Goal: Information Seeking & Learning: Find specific fact

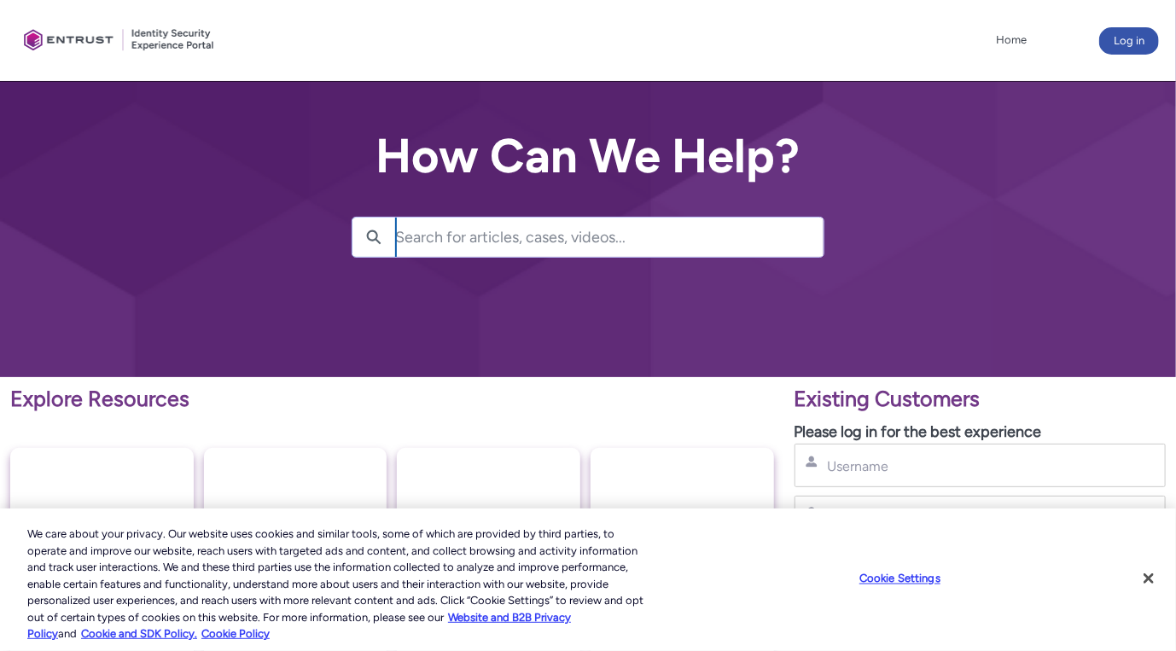
click at [369, 230] on lightning-primitive-icon "button" at bounding box center [373, 235] width 15 height 13
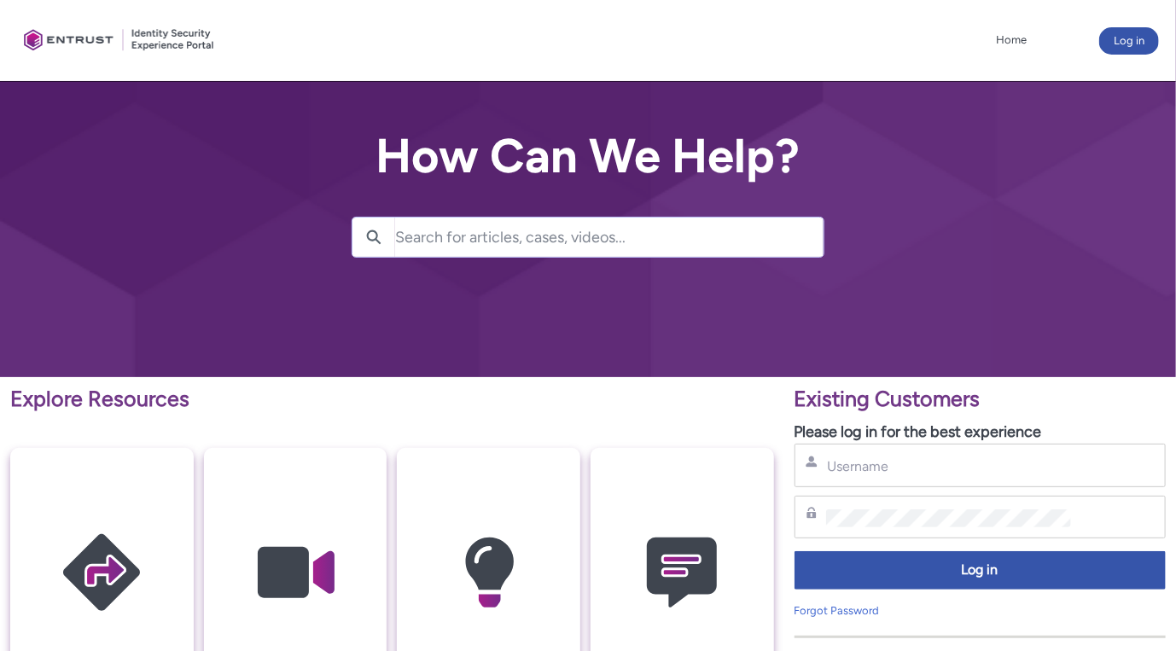
click at [460, 241] on input "Search for articles, cases, videos..." at bounding box center [609, 237] width 428 height 39
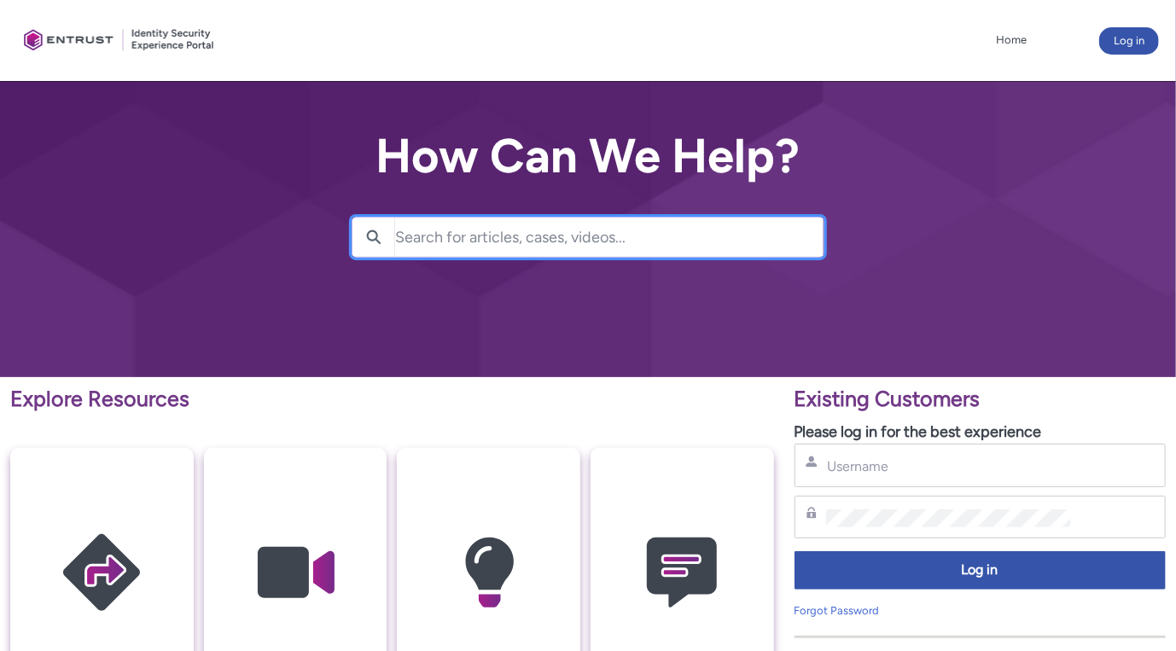
click at [430, 230] on input "Search for articles, cases, videos..." at bounding box center [609, 237] width 428 height 39
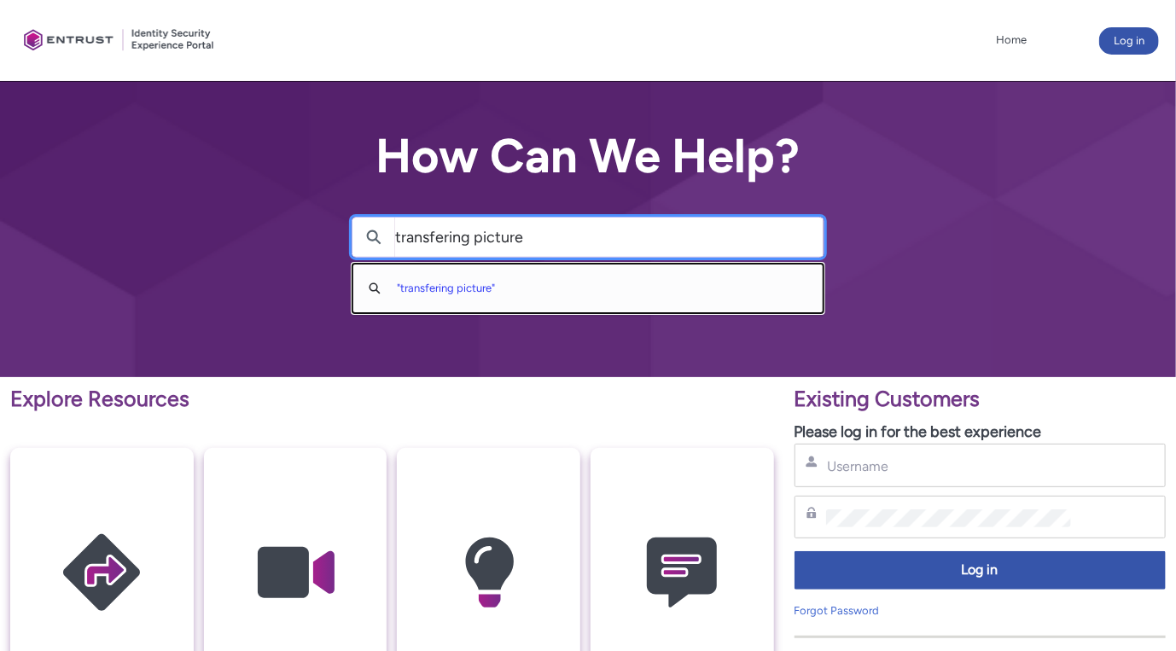
click at [446, 239] on input "transfering picture" at bounding box center [609, 237] width 428 height 39
click at [551, 229] on input "transferring picture" at bounding box center [609, 237] width 428 height 39
type input "transferring picture to computer"
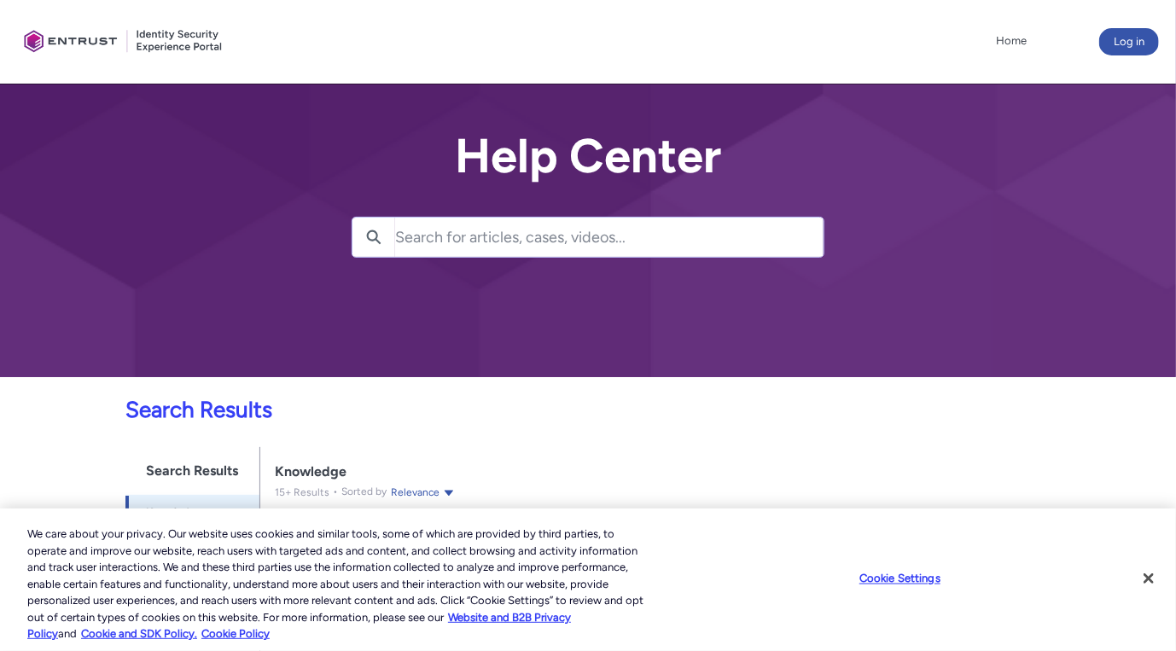
scroll to position [136, 0]
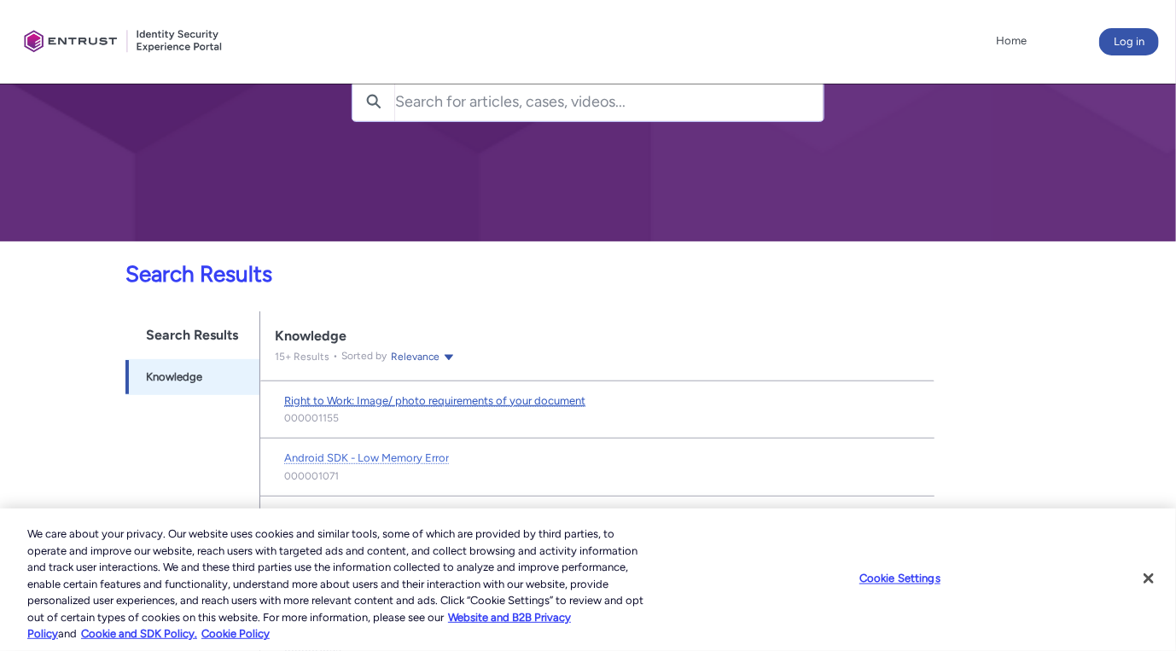
click at [454, 399] on span "Right to Work: Image/ photo requirements of your document" at bounding box center [434, 400] width 301 height 13
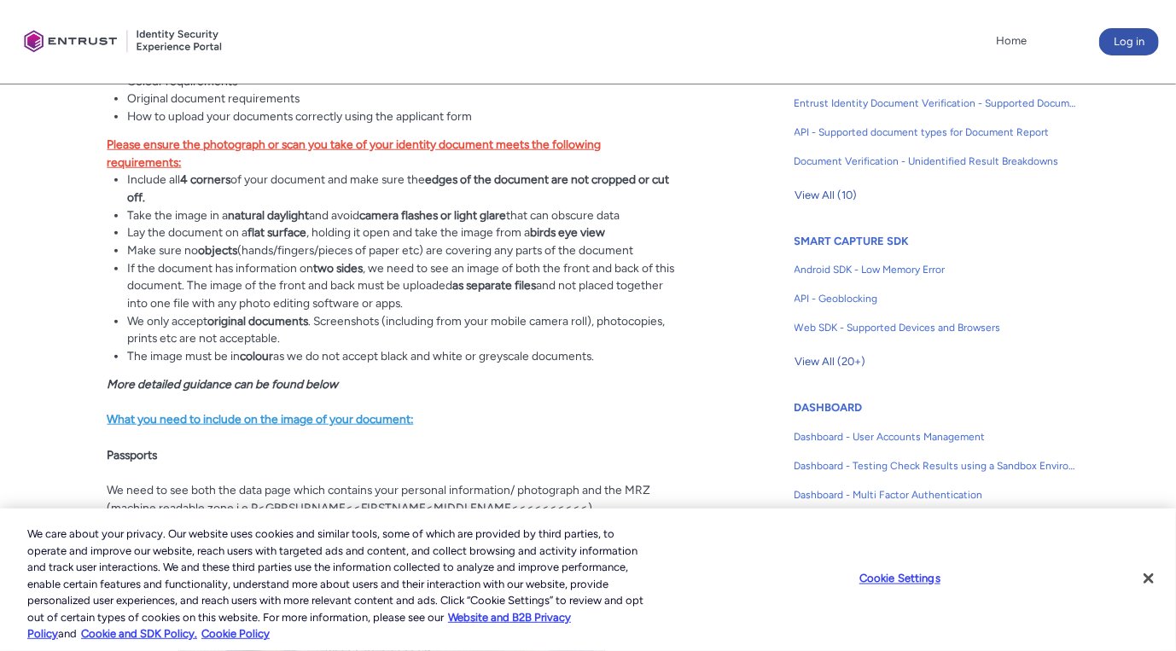
scroll to position [628, 0]
click at [218, 380] on strong "More detailed guidance can be found below" at bounding box center [222, 383] width 231 height 14
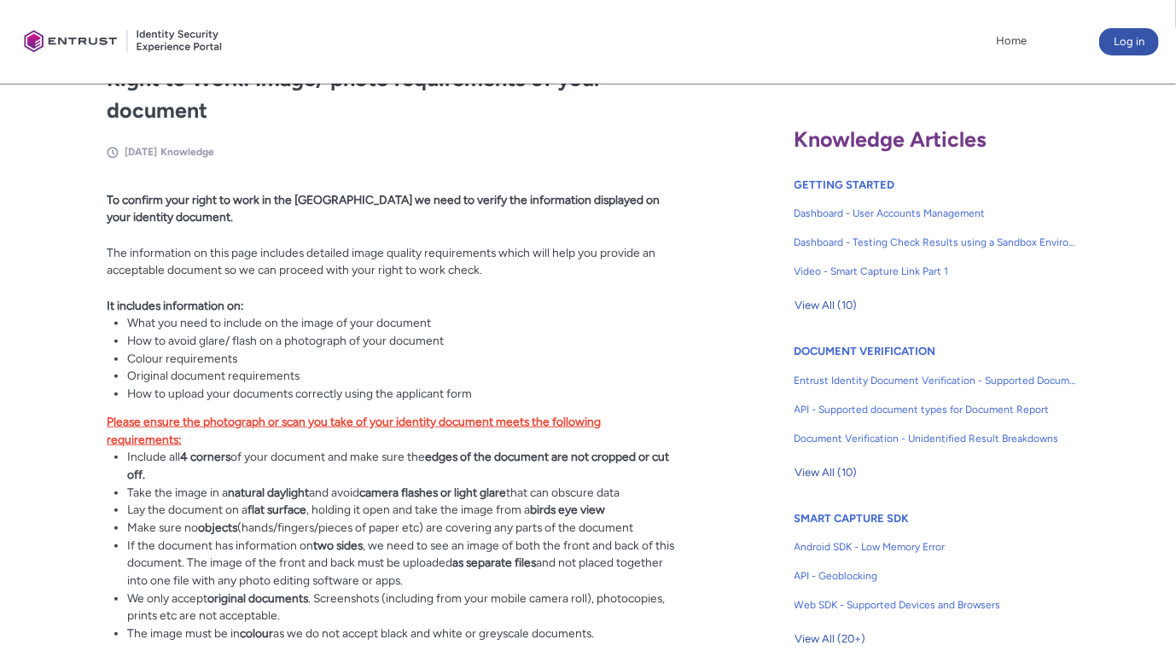
scroll to position [0, 0]
